Goal: Transaction & Acquisition: Purchase product/service

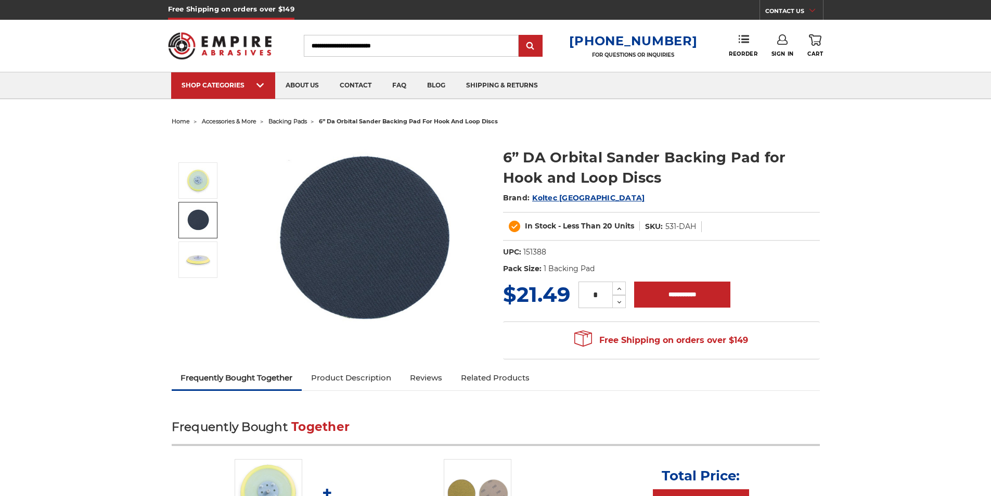
click at [203, 216] on img at bounding box center [198, 220] width 26 height 26
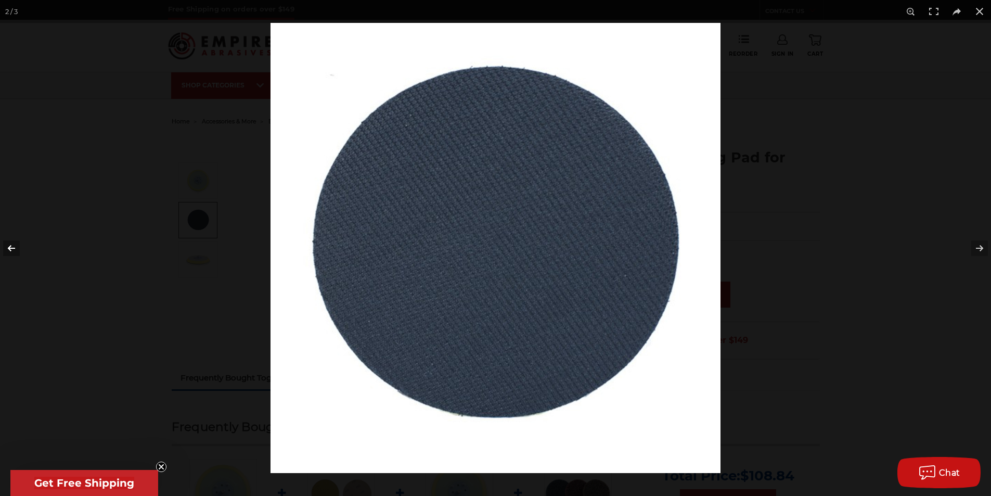
click at [18, 244] on button at bounding box center [18, 248] width 36 height 52
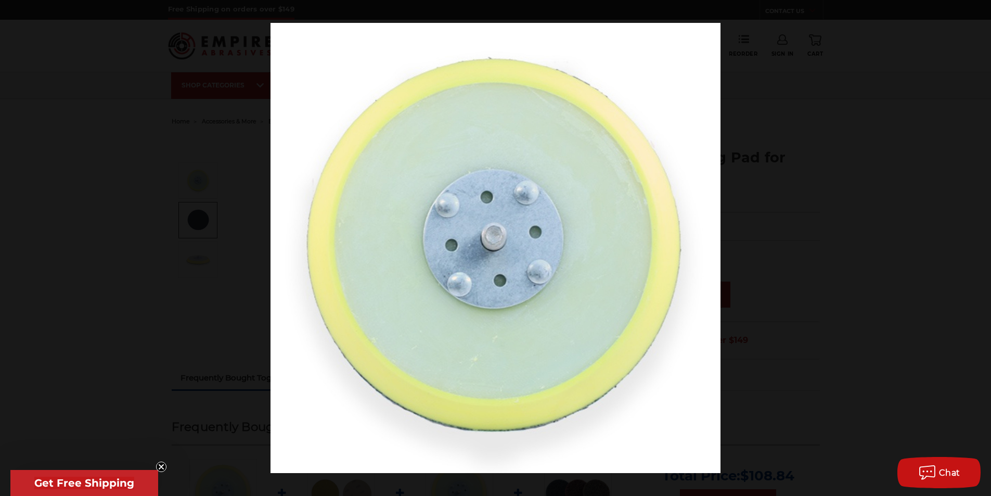
click at [18, 244] on button at bounding box center [18, 248] width 36 height 52
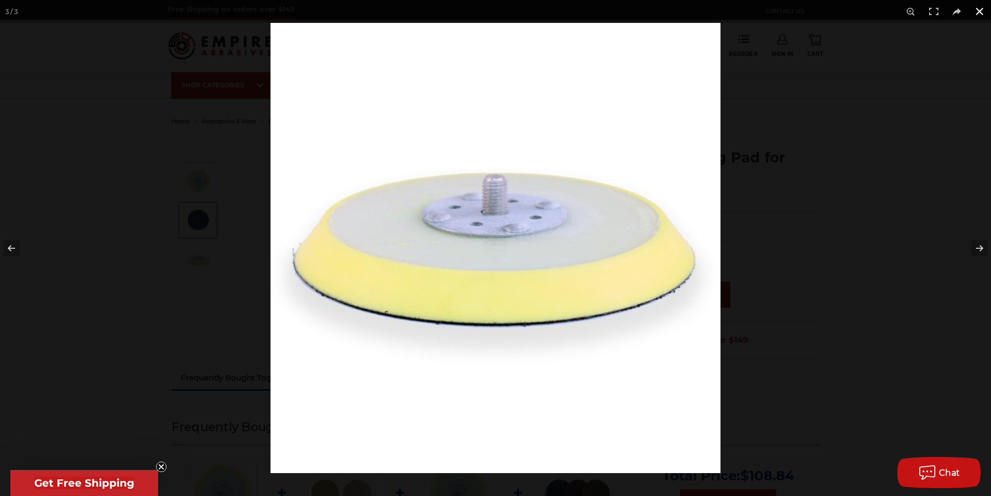
click at [981, 9] on button at bounding box center [979, 11] width 23 height 23
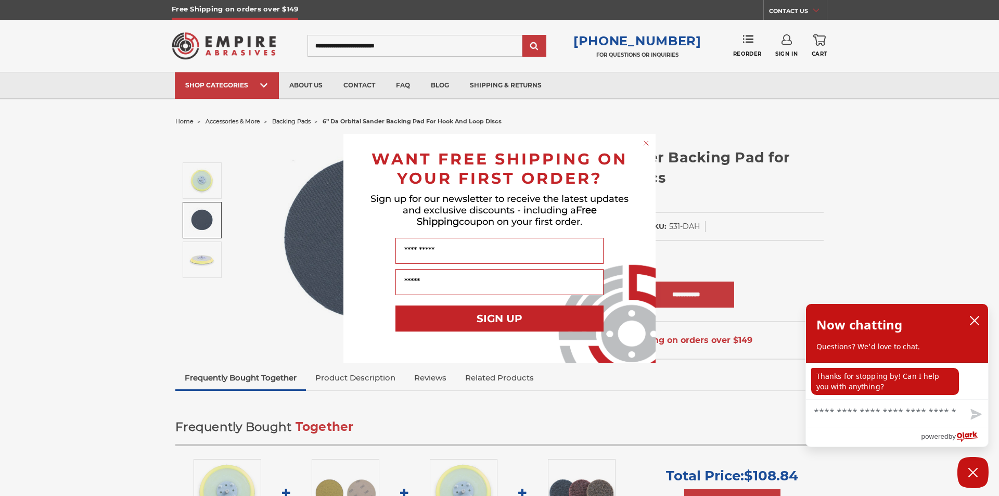
click at [645, 144] on icon "Close dialog" at bounding box center [646, 143] width 4 height 4
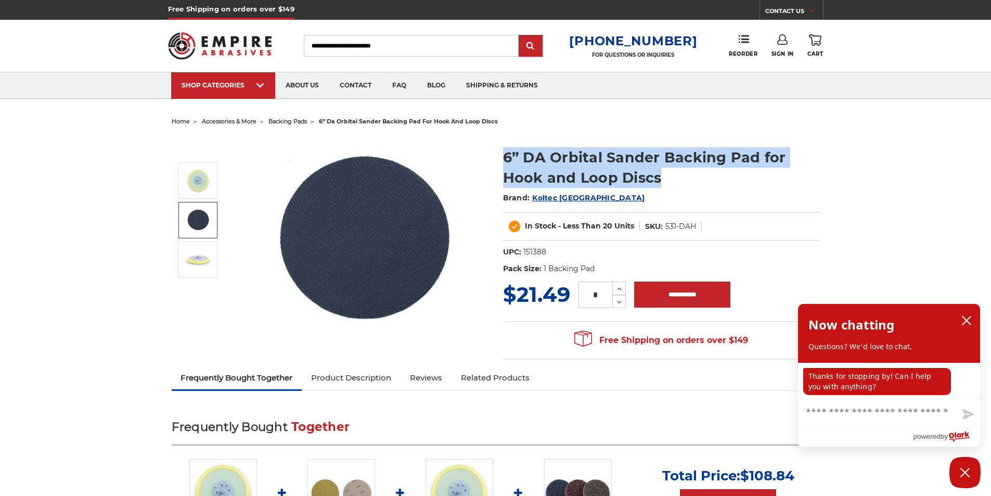
drag, startPoint x: 663, startPoint y: 177, endPoint x: 505, endPoint y: 159, distance: 159.2
click at [505, 159] on h1 "6” DA Orbital Sander Backing Pad for Hook and Loop Discs" at bounding box center [661, 167] width 317 height 41
copy h1 "6” DA Orbital Sander Backing Pad for Hook and Loop Discs"
